Goal: Transaction & Acquisition: Book appointment/travel/reservation

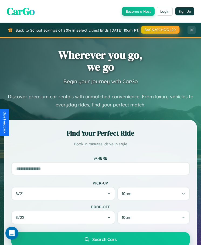
click at [159, 30] on button "BACK2SCHOOL20" at bounding box center [160, 30] width 38 height 8
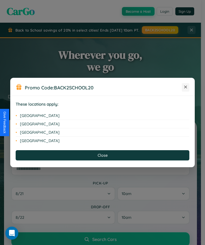
click at [186, 87] on icon at bounding box center [186, 87] width 3 height 3
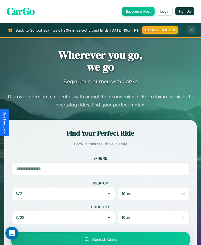
scroll to position [46, 0]
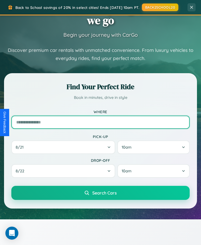
click at [101, 122] on input "text" at bounding box center [100, 122] width 179 height 13
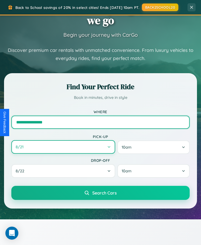
type input "**********"
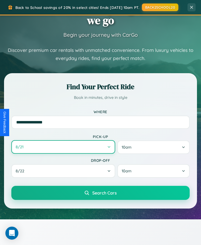
click at [63, 148] on button "8 / 21" at bounding box center [63, 147] width 104 height 14
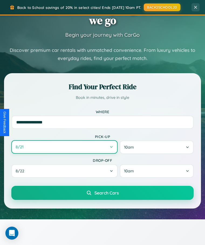
select select "*"
select select "****"
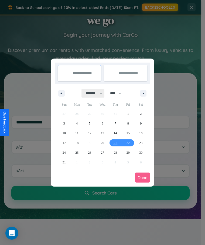
click at [92, 93] on select "******* ******** ***** ***** *** **** **** ****** ********* ******* ******** **…" at bounding box center [93, 93] width 23 height 9
select select "*"
click at [118, 93] on select "**** **** **** **** **** **** **** **** **** **** **** **** **** **** **** ****…" at bounding box center [116, 93] width 16 height 9
select select "****"
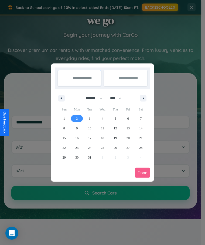
click at [77, 118] on span "2" at bounding box center [77, 119] width 2 height 10
type input "**********"
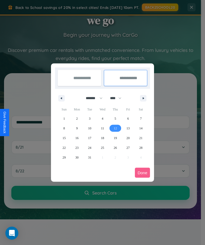
click at [115, 128] on span "12" at bounding box center [115, 129] width 3 height 10
type input "**********"
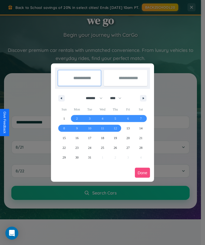
click at [143, 173] on button "Done" at bounding box center [142, 173] width 15 height 10
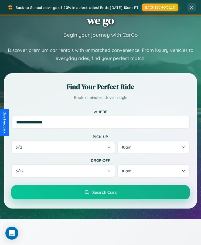
click at [101, 194] on span "Search Cars" at bounding box center [104, 192] width 25 height 5
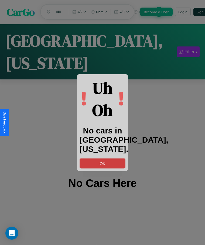
click at [103, 163] on button "OK" at bounding box center [103, 163] width 46 height 10
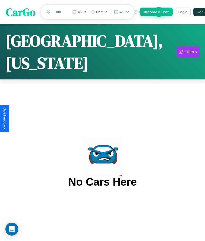
click at [21, 12] on span "CarGo" at bounding box center [20, 11] width 29 height 15
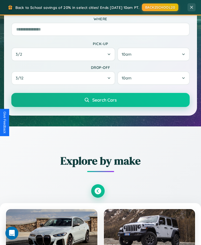
scroll to position [293, 0]
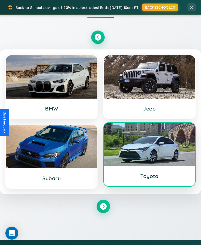
click at [149, 157] on div at bounding box center [150, 144] width 92 height 43
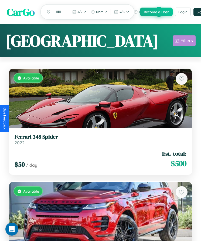
click at [184, 41] on div "Filters" at bounding box center [187, 40] width 12 height 5
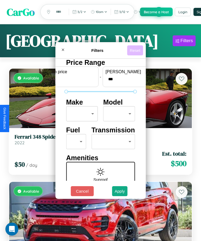
click at [136, 49] on button "Reset" at bounding box center [135, 50] width 16 height 10
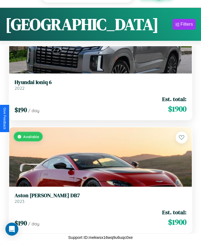
scroll to position [5173, 0]
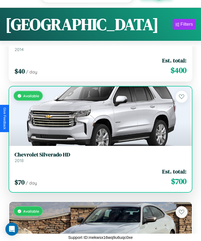
click at [99, 155] on link "Chevrolet Silverado HD 2018" at bounding box center [101, 157] width 172 height 12
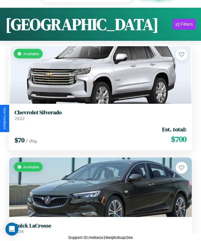
scroll to position [1323, 0]
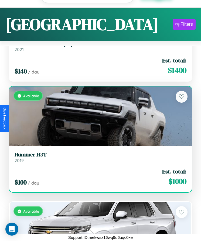
click at [99, 154] on h3 "Hummer H3T" at bounding box center [101, 154] width 172 height 6
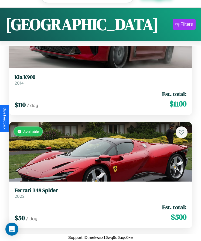
scroll to position [4380, 0]
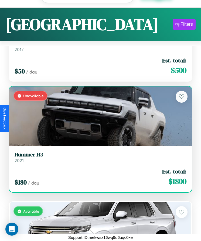
click at [99, 154] on h3 "Hummer H3" at bounding box center [101, 154] width 172 height 6
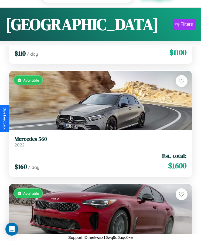
scroll to position [6079, 0]
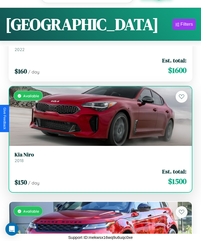
click at [99, 154] on h3 "Kia Niro" at bounding box center [101, 154] width 172 height 6
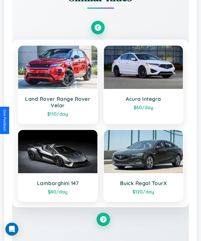
scroll to position [765, 0]
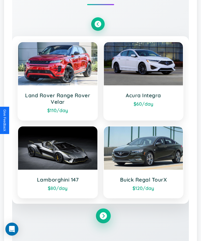
click at [103, 216] on icon at bounding box center [103, 215] width 7 height 7
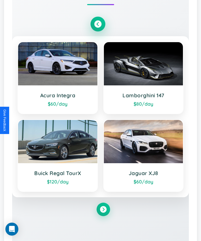
click at [98, 24] on icon at bounding box center [97, 23] width 7 height 7
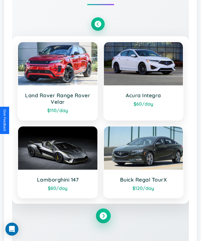
click at [103, 216] on icon at bounding box center [103, 215] width 7 height 7
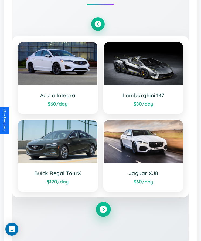
click at [103, 210] on icon at bounding box center [103, 209] width 7 height 7
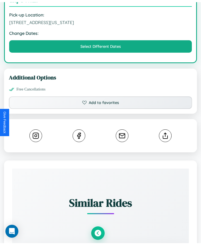
scroll to position [539, 0]
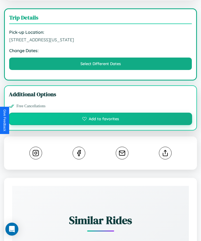
click at [101, 119] on button "Add to favorites" at bounding box center [101, 119] width 184 height 12
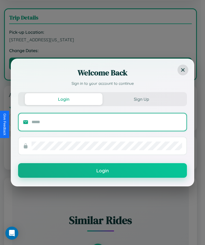
click at [107, 122] on input "text" at bounding box center [107, 122] width 151 height 9
type input "**********"
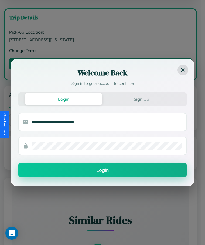
click at [103, 170] on button "Login" at bounding box center [102, 170] width 169 height 15
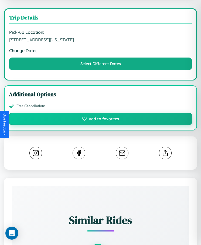
click at [101, 120] on button "Add to favorites" at bounding box center [101, 119] width 184 height 12
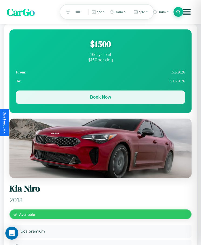
click at [101, 98] on button "Book Now" at bounding box center [100, 98] width 169 height 14
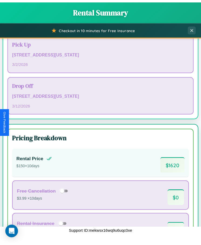
scroll to position [235, 0]
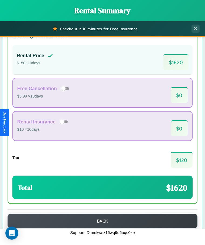
click at [101, 221] on button "Back" at bounding box center [103, 221] width 190 height 15
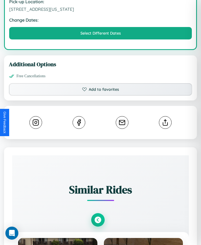
scroll to position [531, 0]
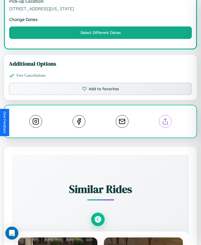
click at [165, 122] on line at bounding box center [165, 121] width 0 height 4
